Goal: Task Accomplishment & Management: Manage account settings

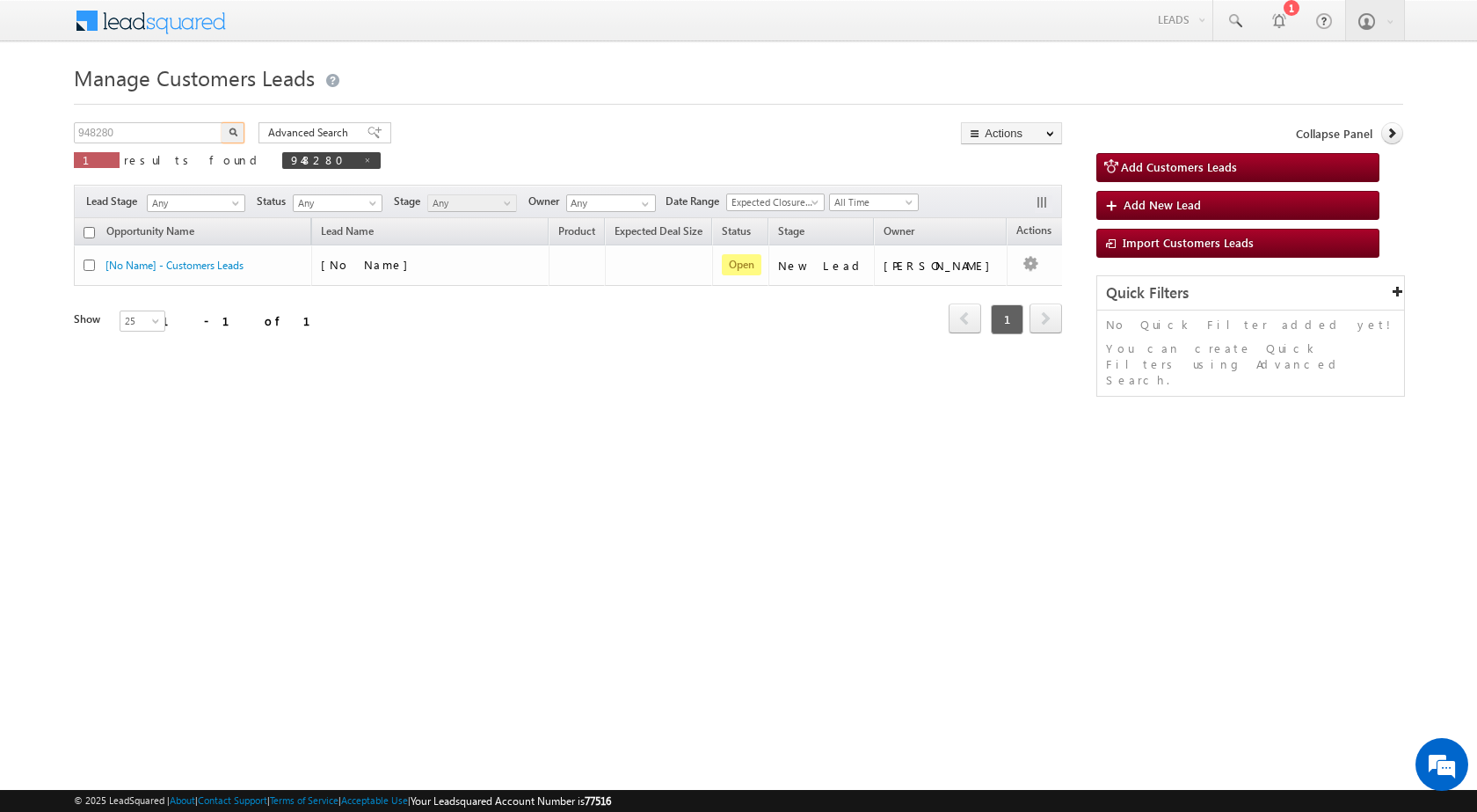
click at [125, 139] on input "948280" at bounding box center [148, 133] width 150 height 21
type input "952580"
click at [222, 122] on button "button" at bounding box center [233, 133] width 23 height 21
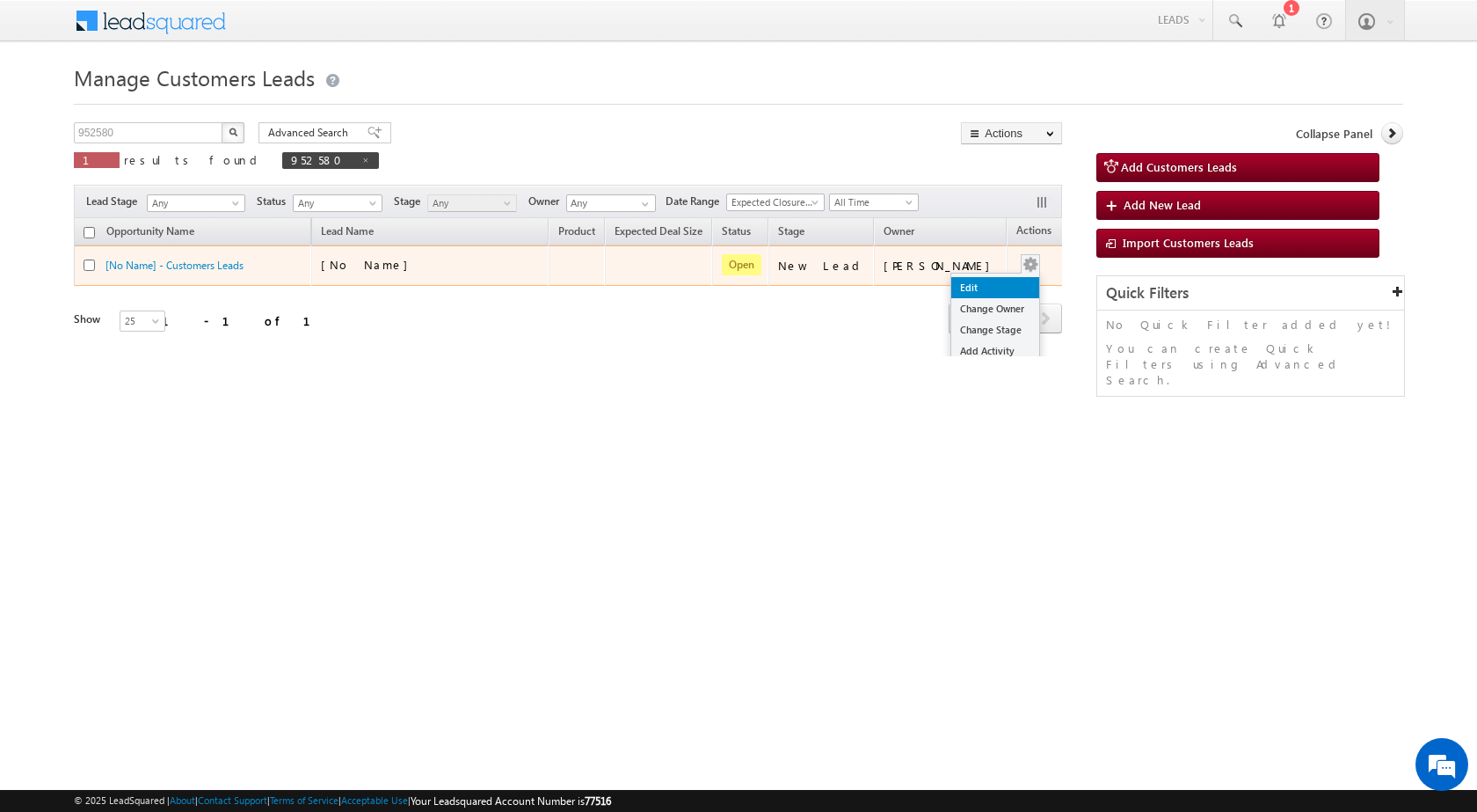
click at [998, 282] on link "Edit" at bounding box center [995, 288] width 88 height 21
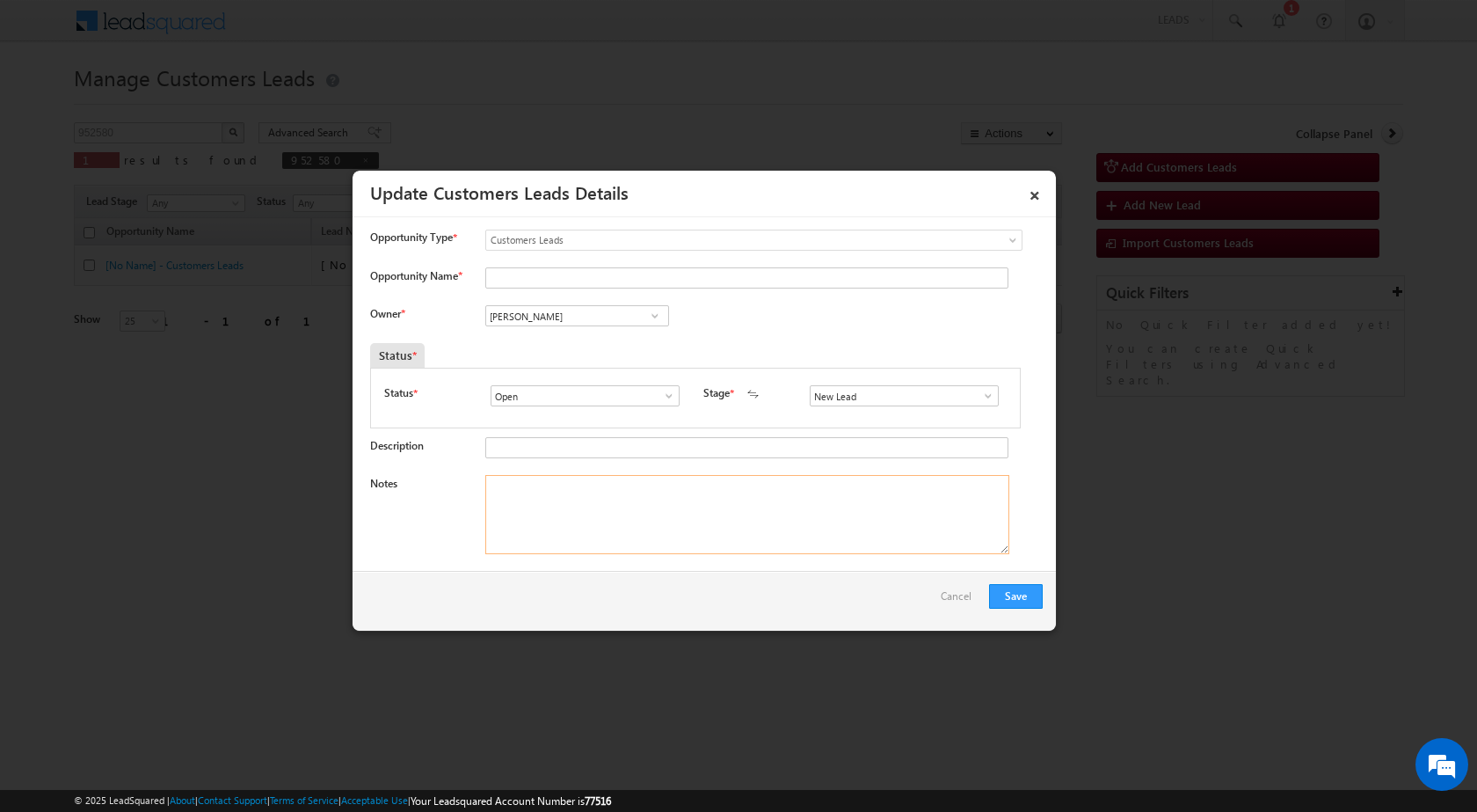
click at [680, 512] on textarea "Notes" at bounding box center [747, 514] width 524 height 79
paste textarea "952580 / [PERSON_NAME] / 9568468786 / HOME PURCHASE / AGRA TO 282003 / LA 30 LA…"
drag, startPoint x: 531, startPoint y: 481, endPoint x: 600, endPoint y: 484, distance: 69.1
click at [600, 484] on textarea "952580 / [PERSON_NAME] / 9568468786 / HOME PURCHASE / AGRA TO 282003 / LA 30 LA…" at bounding box center [747, 514] width 524 height 79
type textarea "952580 / [PERSON_NAME] / 9568468786 / HOME PURCHASE / AGRA TO 282003 / LA 30 LA…"
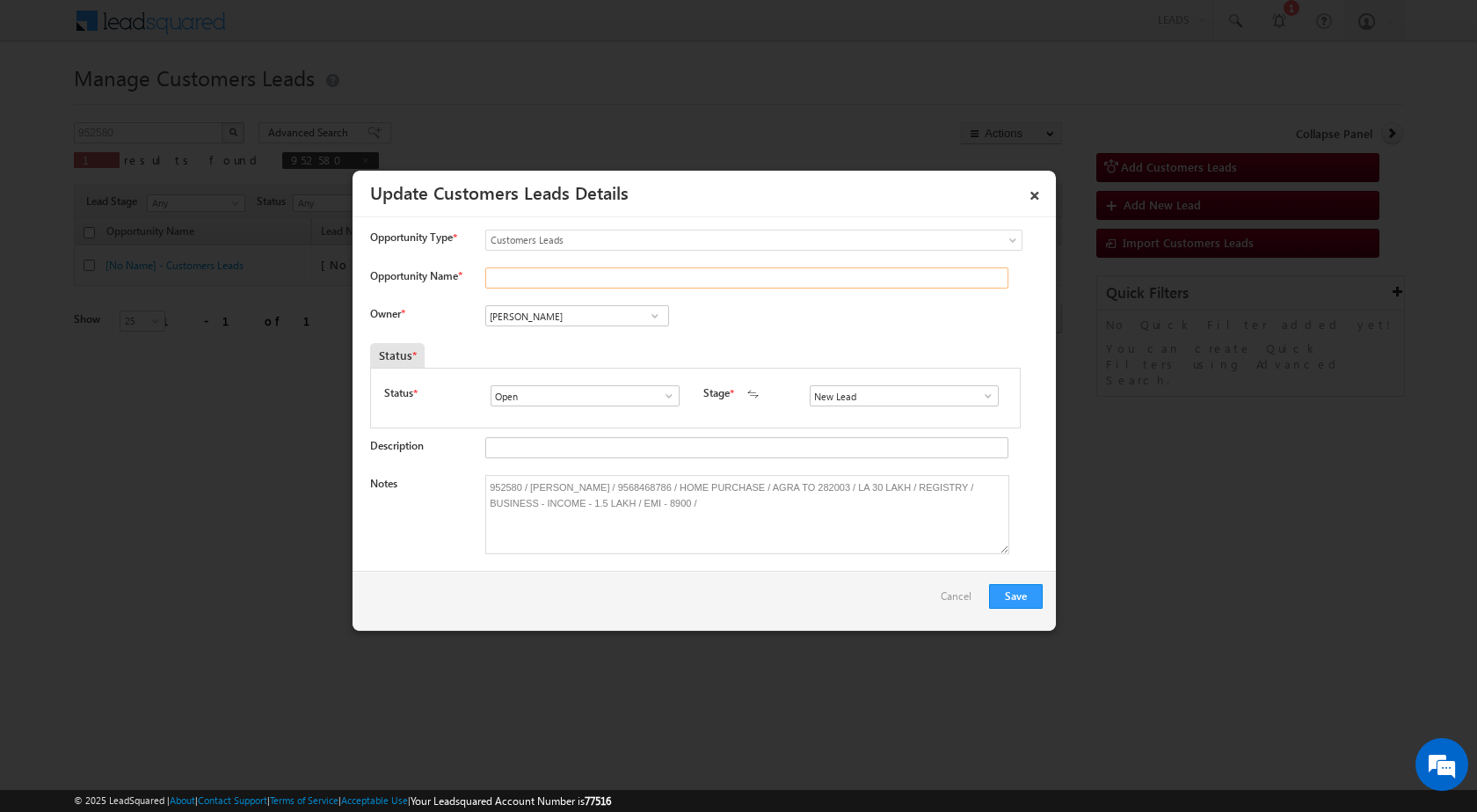
click at [576, 279] on input "Opportunity Name *" at bounding box center [747, 278] width 524 height 21
paste input "[PERSON_NAME]"
type input "[PERSON_NAME]"
drag, startPoint x: 576, startPoint y: 302, endPoint x: 563, endPoint y: 330, distance: 30.9
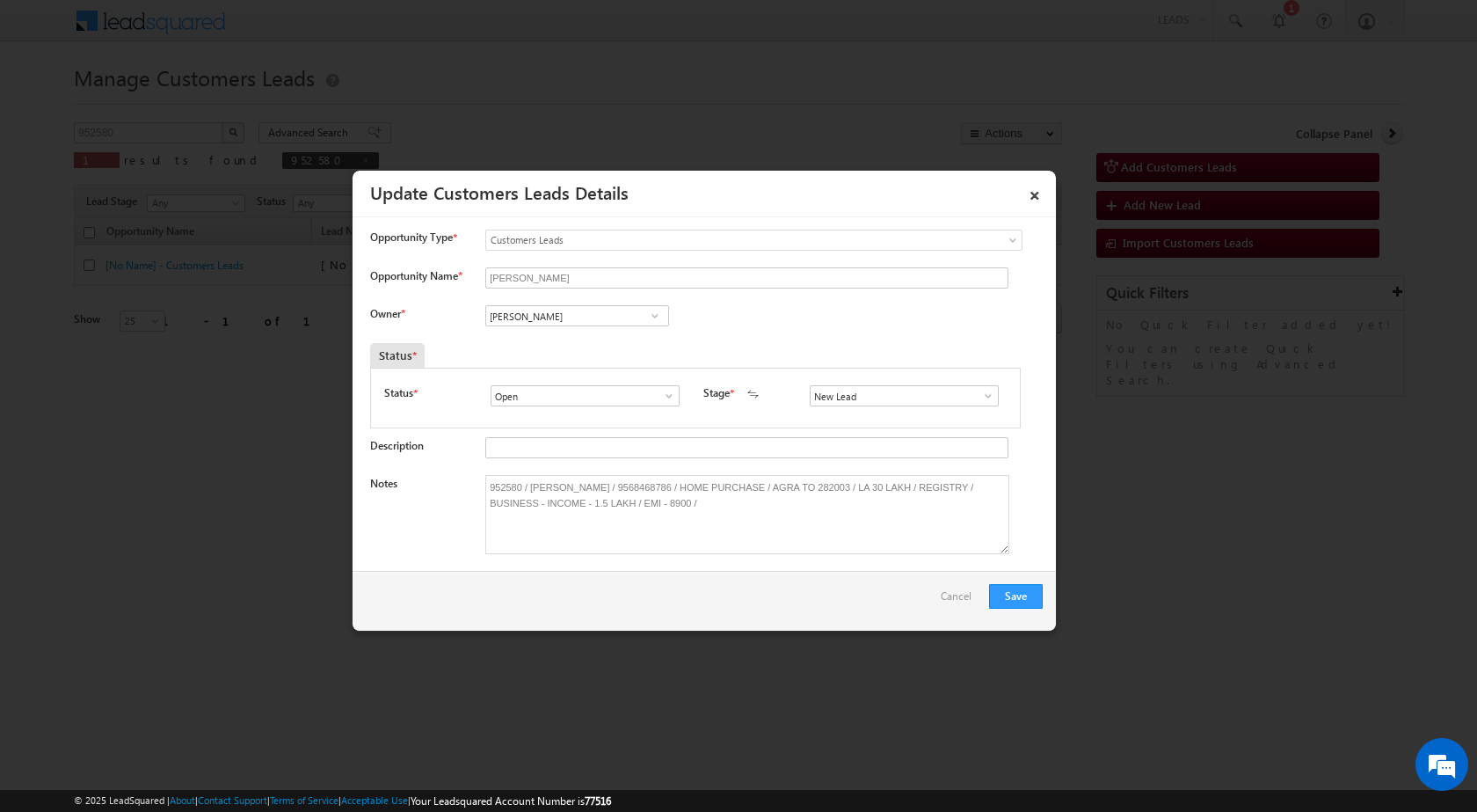
click at [563, 330] on div "[PERSON_NAME] [PERSON_NAME] [PERSON_NAME]" at bounding box center [591, 317] width 213 height 25
click at [563, 310] on input "[PERSON_NAME]" at bounding box center [577, 315] width 183 height 21
paste input "[EMAIL_ADDRESS][PERSON_NAME][DOMAIN_NAME]"
click at [559, 348] on span "[EMAIL_ADDRESS][PERSON_NAME][DOMAIN_NAME]" at bounding box center [571, 351] width 159 height 13
type input "[PERSON_NAME]"
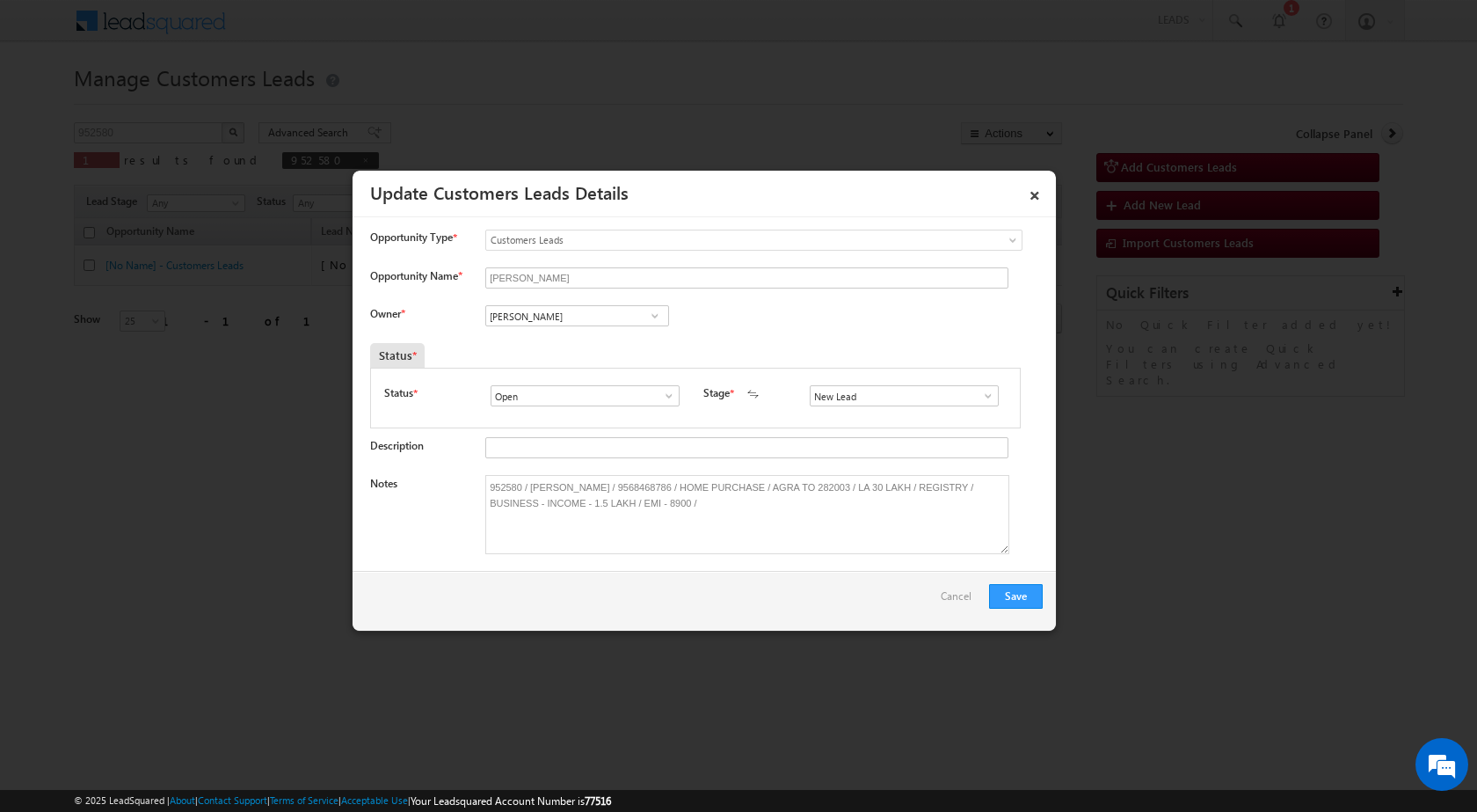
click at [988, 399] on span at bounding box center [988, 395] width 17 height 14
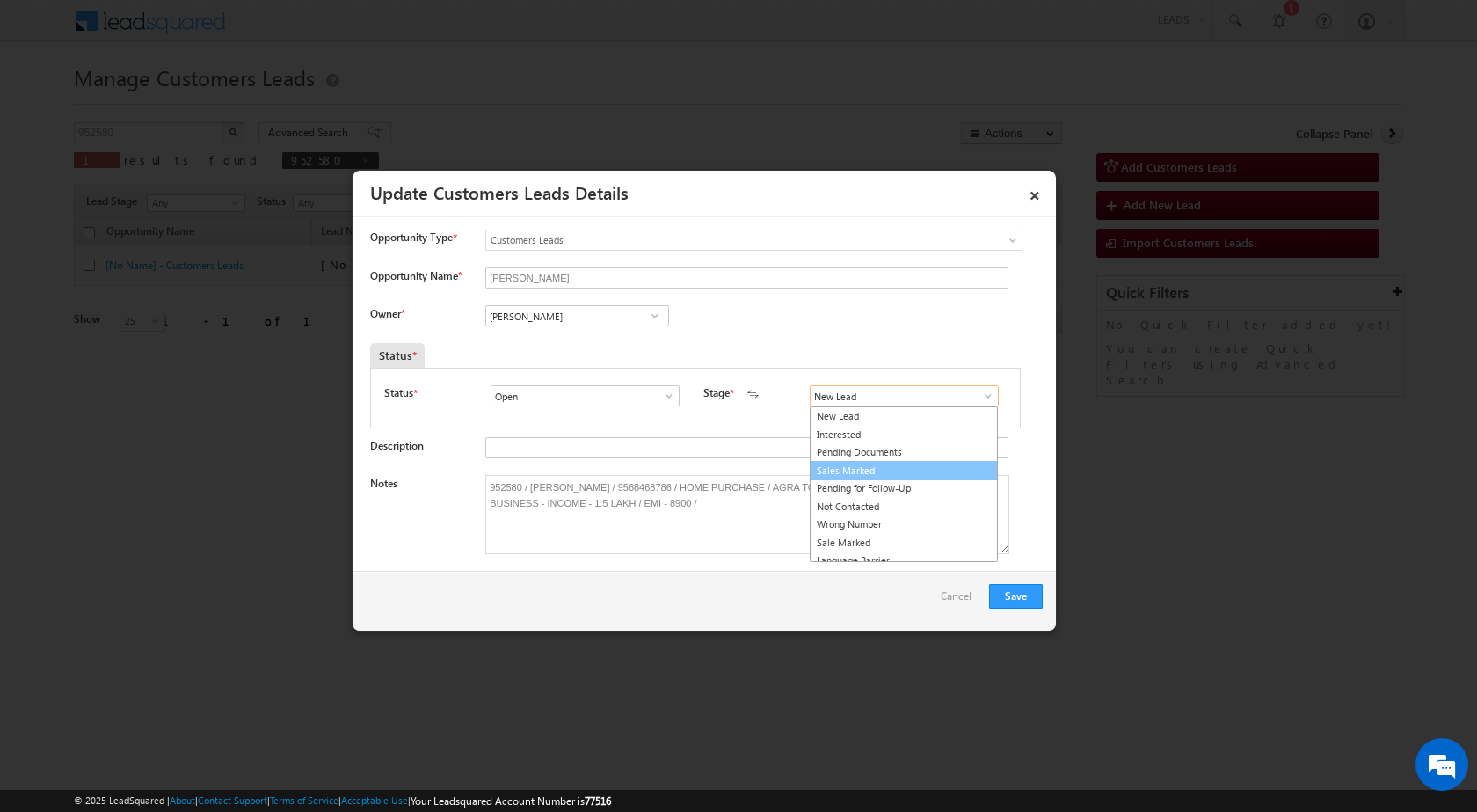
click at [907, 470] on link "Sales Marked" at bounding box center [904, 470] width 188 height 20
type input "Sales Marked"
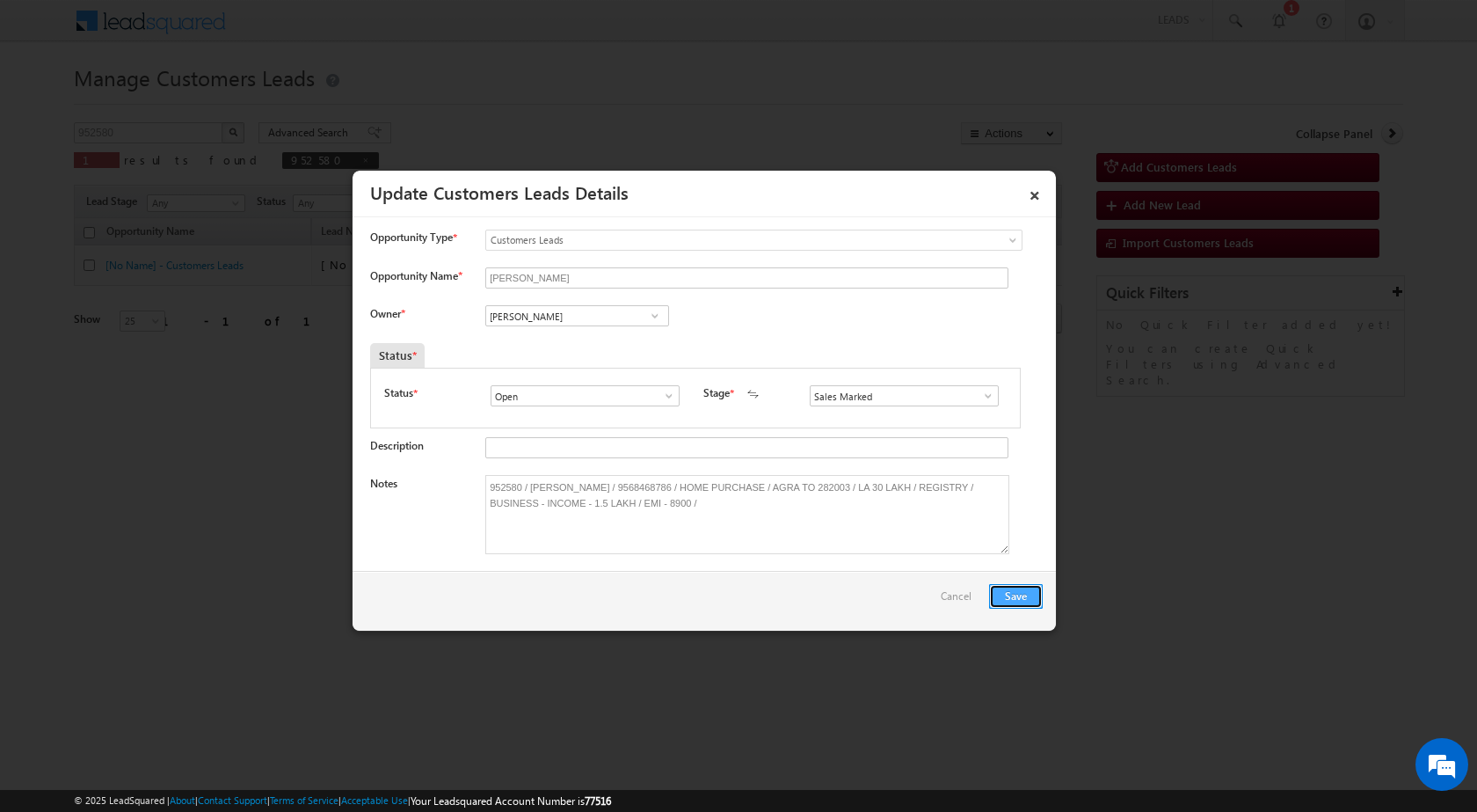
click at [1005, 596] on button "Save" at bounding box center [1017, 596] width 54 height 25
